Goal: Complete application form

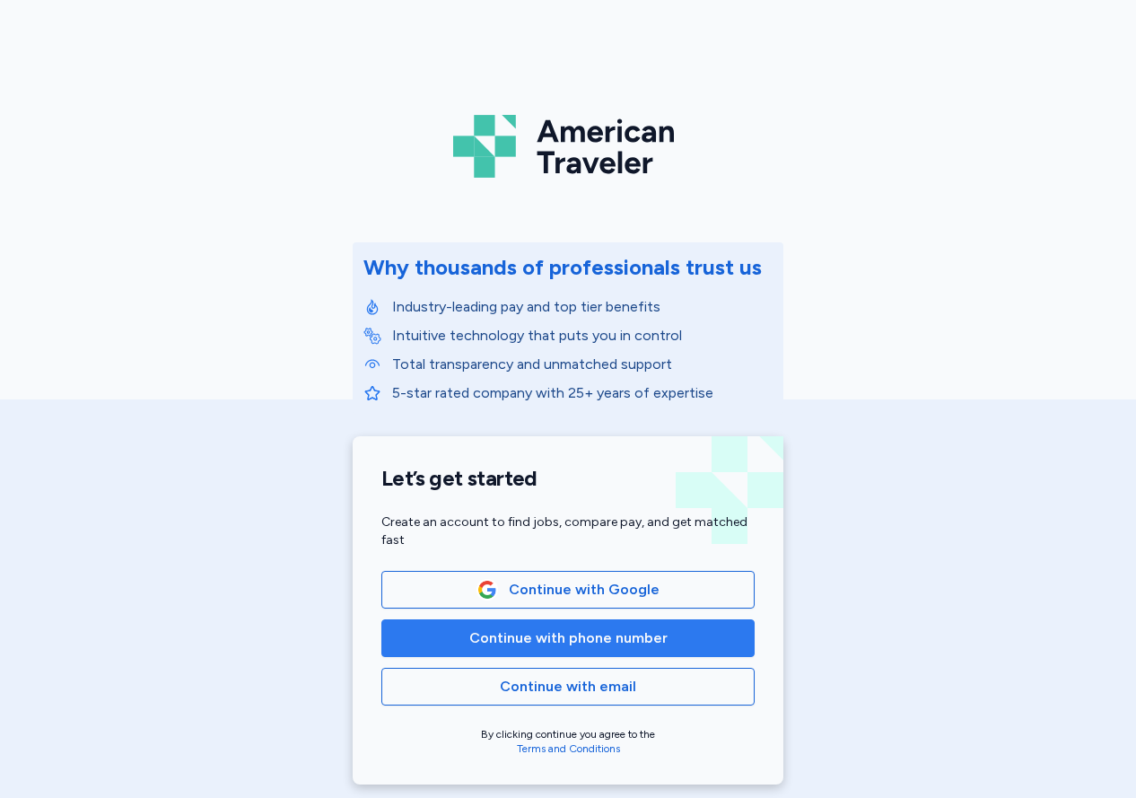
click at [614, 644] on span "Continue with phone number" at bounding box center [568, 638] width 198 height 22
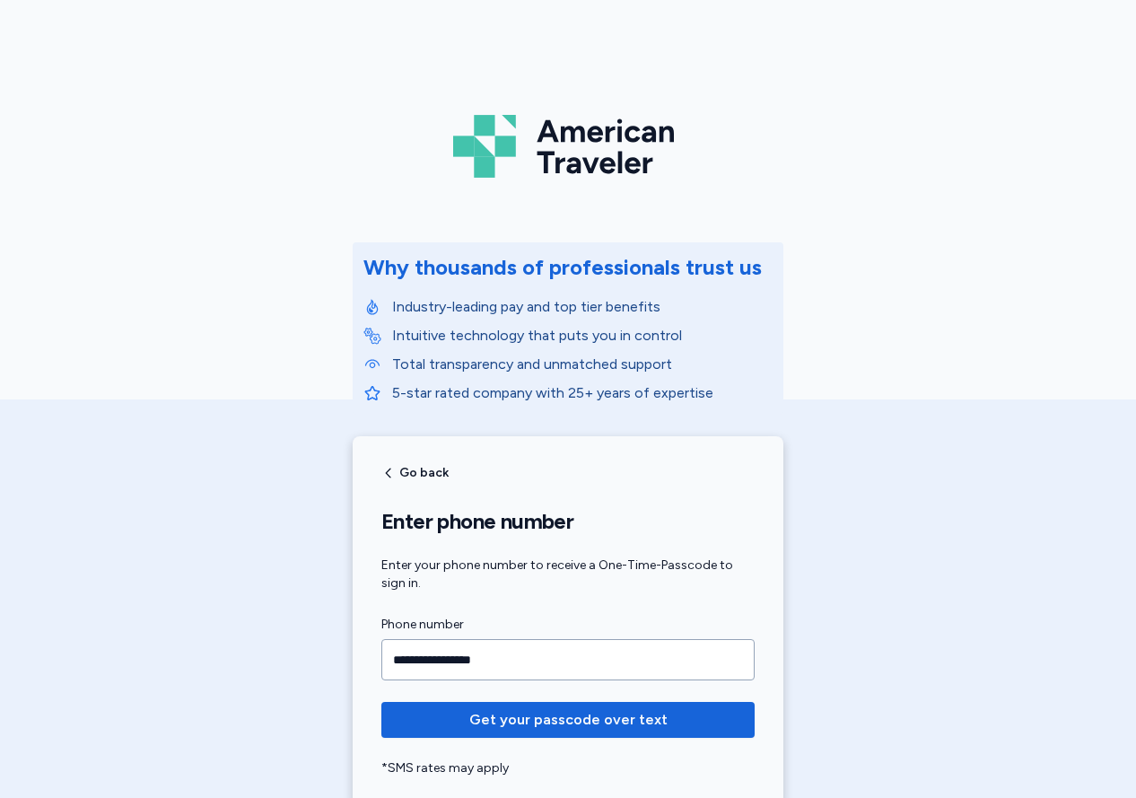
type input "**********"
click at [580, 722] on span "Get your passcode over text" at bounding box center [568, 720] width 198 height 22
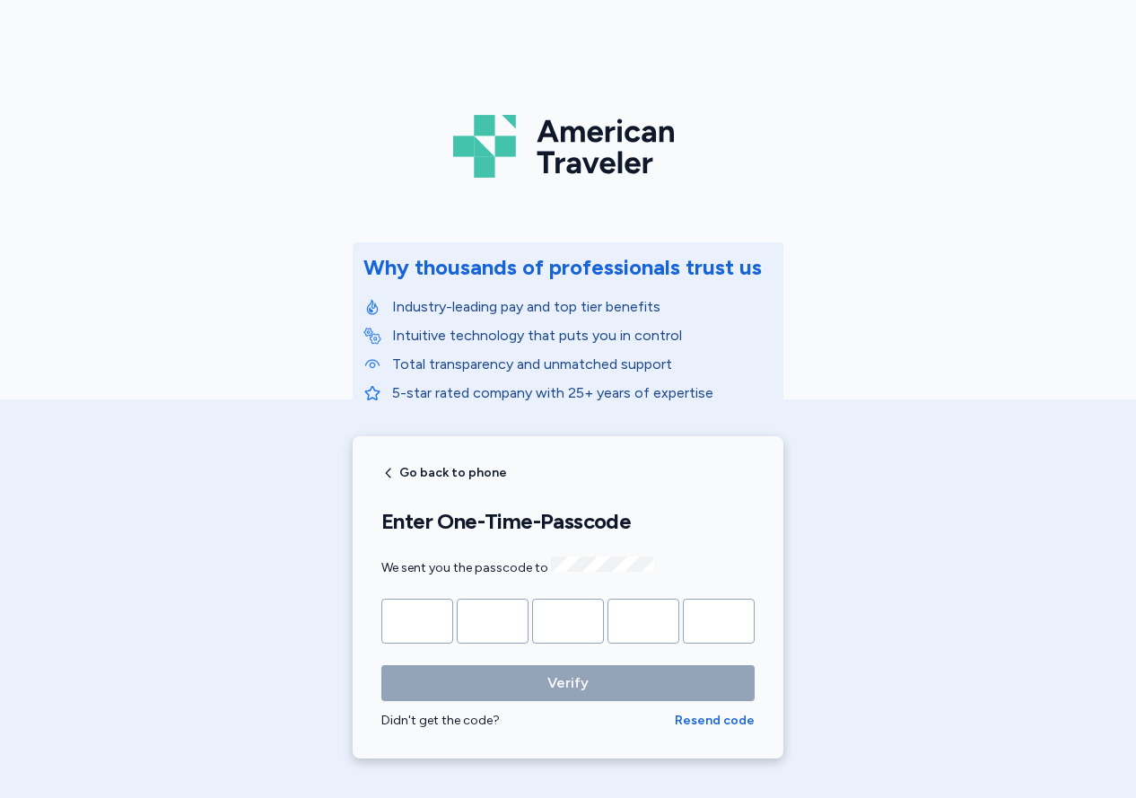
type input "*"
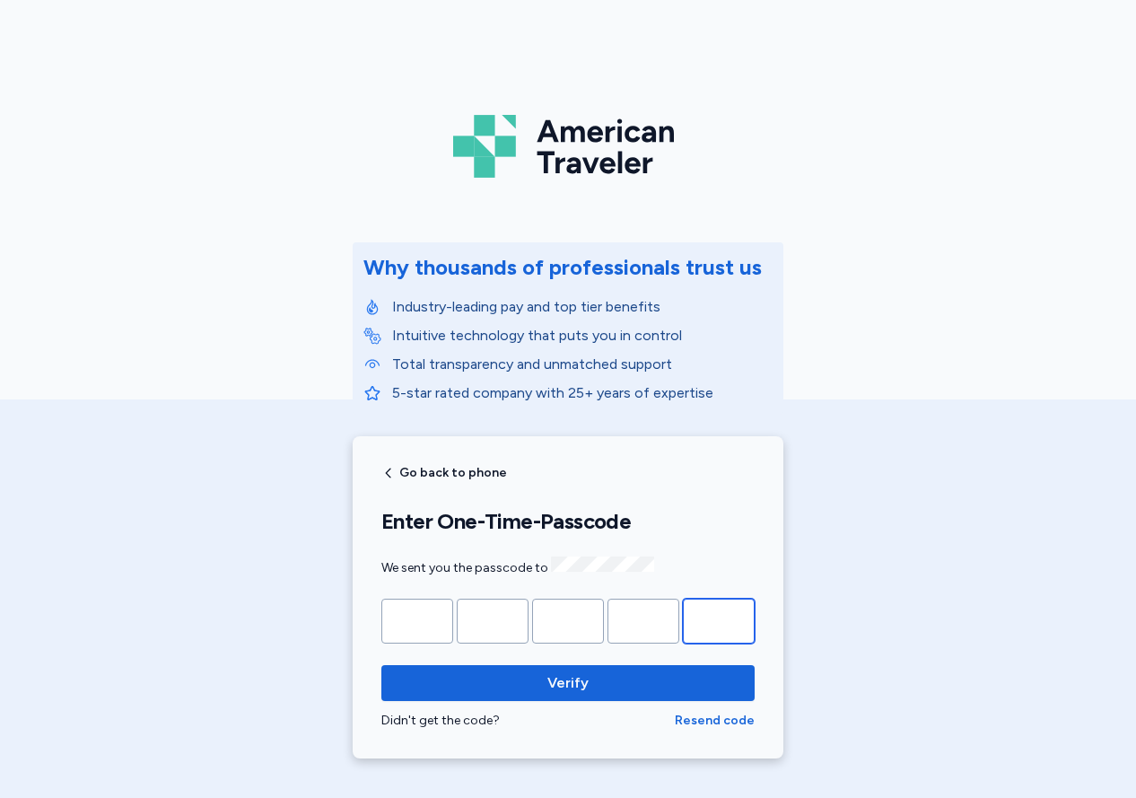
type input "*"
click at [568, 680] on button "Verify" at bounding box center [567, 683] width 373 height 36
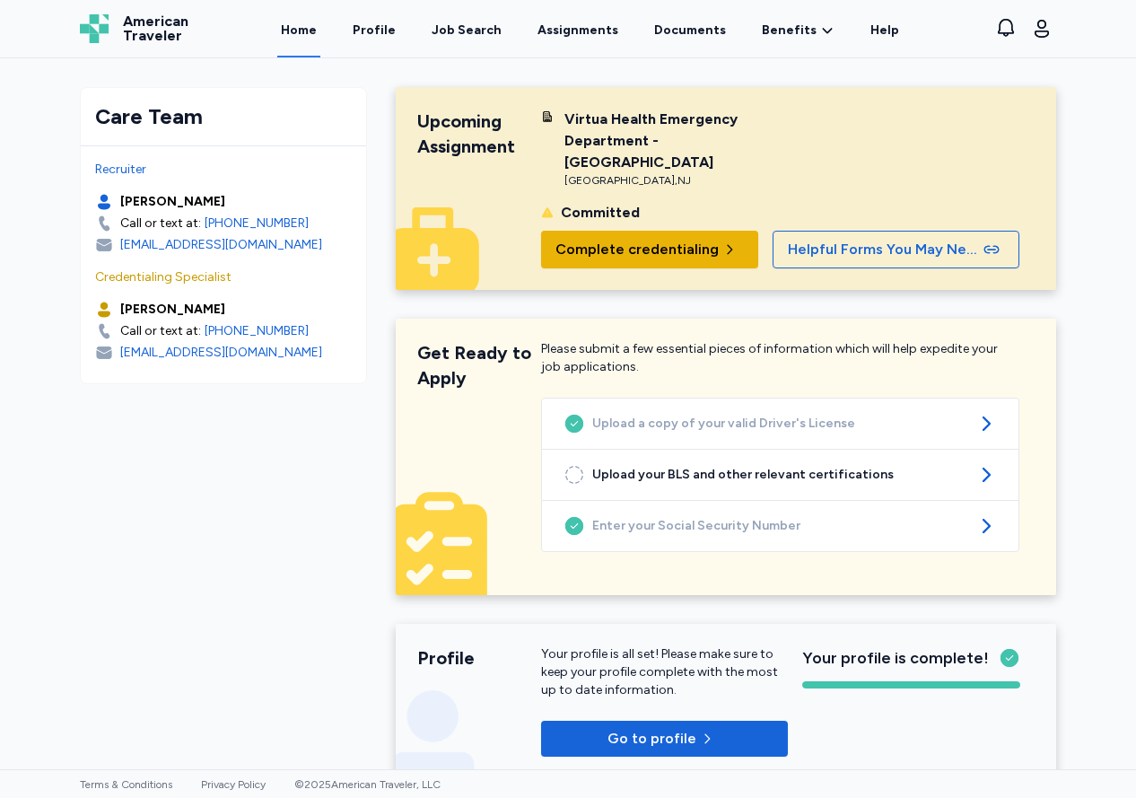
click at [703, 239] on span "Complete credentialing" at bounding box center [636, 250] width 163 height 22
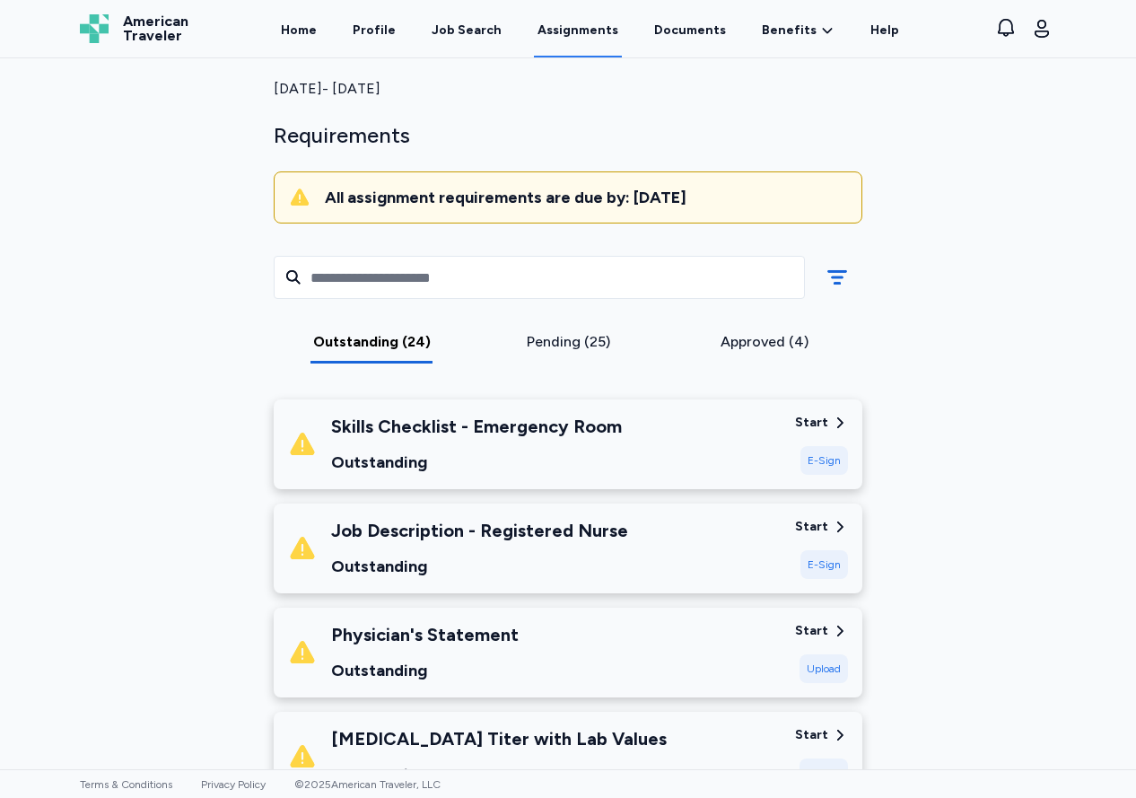
scroll to position [101, 0]
click at [826, 519] on div "Start" at bounding box center [811, 528] width 33 height 18
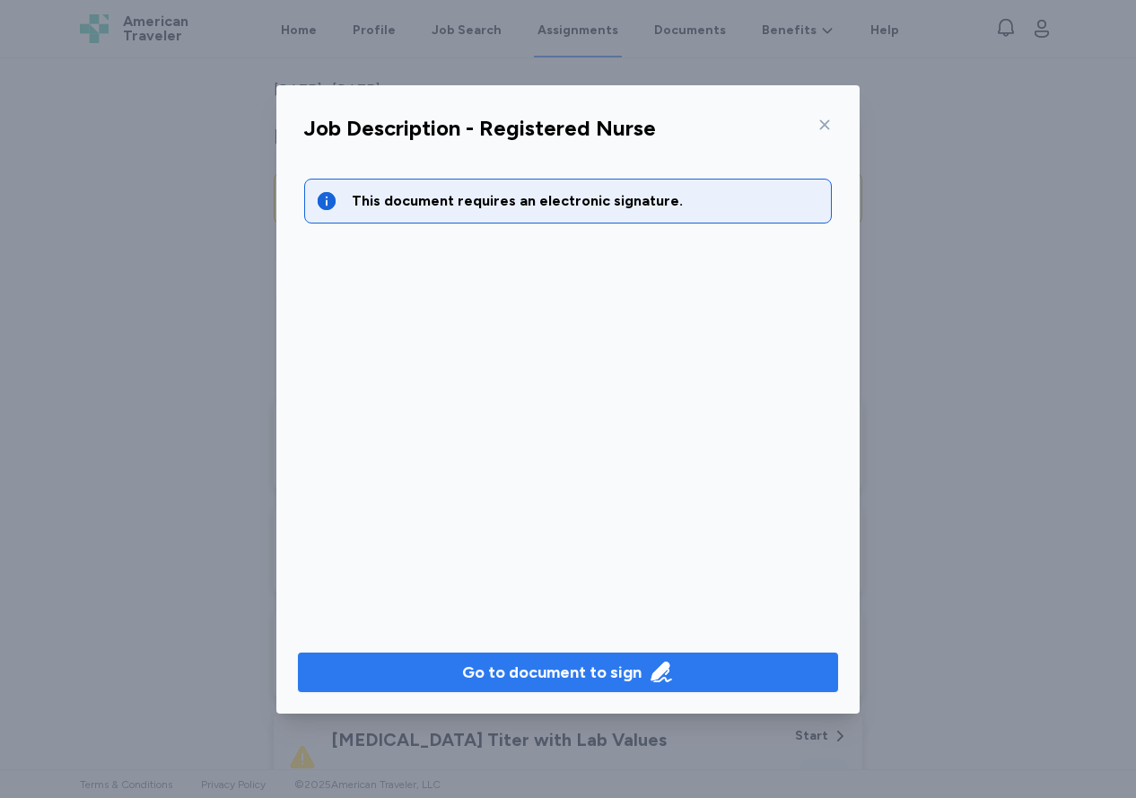
click at [658, 666] on icon "button" at bounding box center [660, 671] width 21 height 21
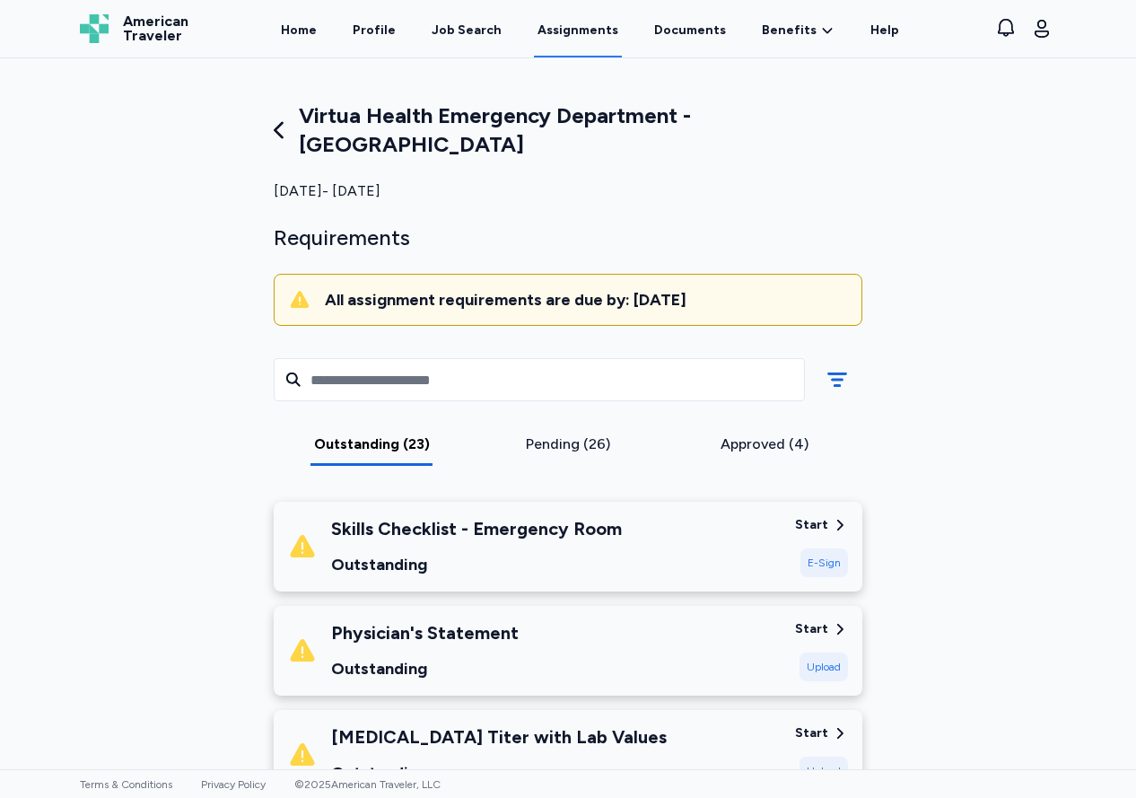
scroll to position [0, 0]
click at [571, 433] on div "Pending (26)" at bounding box center [568, 444] width 182 height 22
